Goal: Information Seeking & Learning: Stay updated

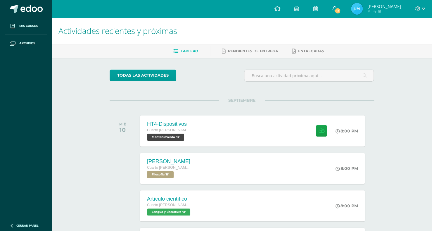
click at [337, 7] on icon at bounding box center [334, 8] width 5 height 5
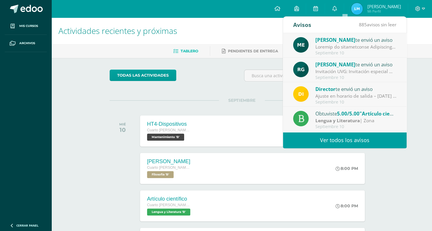
click at [333, 53] on div "Septiembre 10" at bounding box center [355, 53] width 81 height 5
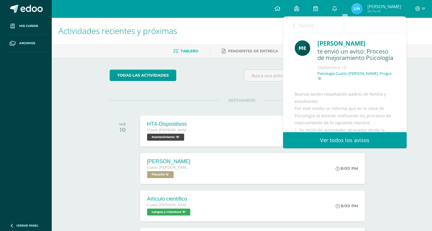
click at [301, 27] on span "Avisos" at bounding box center [306, 25] width 16 height 7
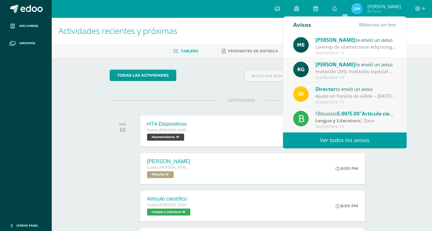
click at [346, 96] on div "Ajuste en horario de salida – [DATE] : Estimados Padres de Familia, Debido a la…" at bounding box center [355, 96] width 81 height 7
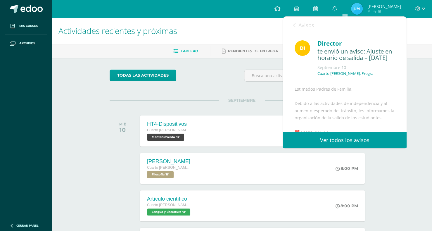
click at [296, 27] on link "Avisos" at bounding box center [303, 25] width 21 height 17
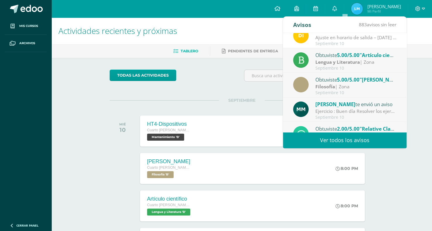
scroll to position [88, 0]
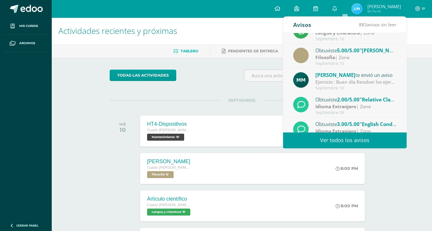
click at [375, 84] on div "Ejercicio : Buen día Resolver los ejercicios adjuntos" at bounding box center [355, 82] width 81 height 7
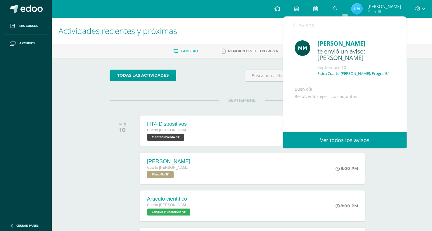
scroll to position [0, 0]
click at [290, 29] on div "Avisos 882 avisos sin leer Avisos" at bounding box center [345, 25] width 124 height 16
click at [298, 22] on span "Avisos" at bounding box center [306, 25] width 16 height 7
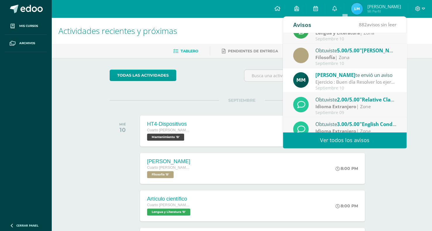
click at [216, 82] on div "todas las Actividades" at bounding box center [163, 78] width 112 height 17
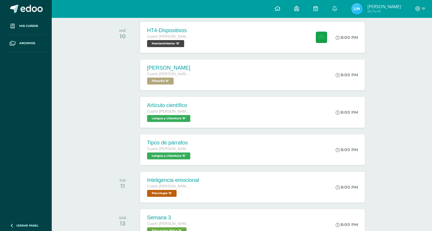
scroll to position [146, 0]
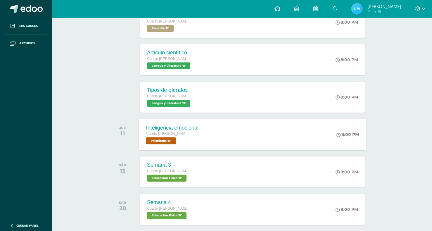
click at [254, 141] on div "Inteligencia emocional Cuarto [PERSON_NAME]. Progra Psicología 'B' 8:00 PM Inte…" at bounding box center [252, 134] width 227 height 31
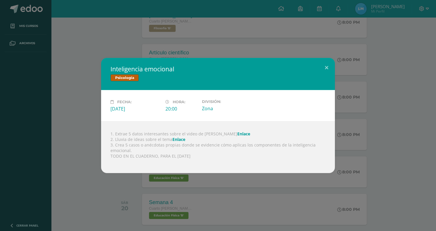
click at [422, 119] on div "Inteligencia emocional Psicología Fecha: [DATE] Hora: 20:00 División:" at bounding box center [217, 115] width 431 height 115
